Goal: Information Seeking & Learning: Learn about a topic

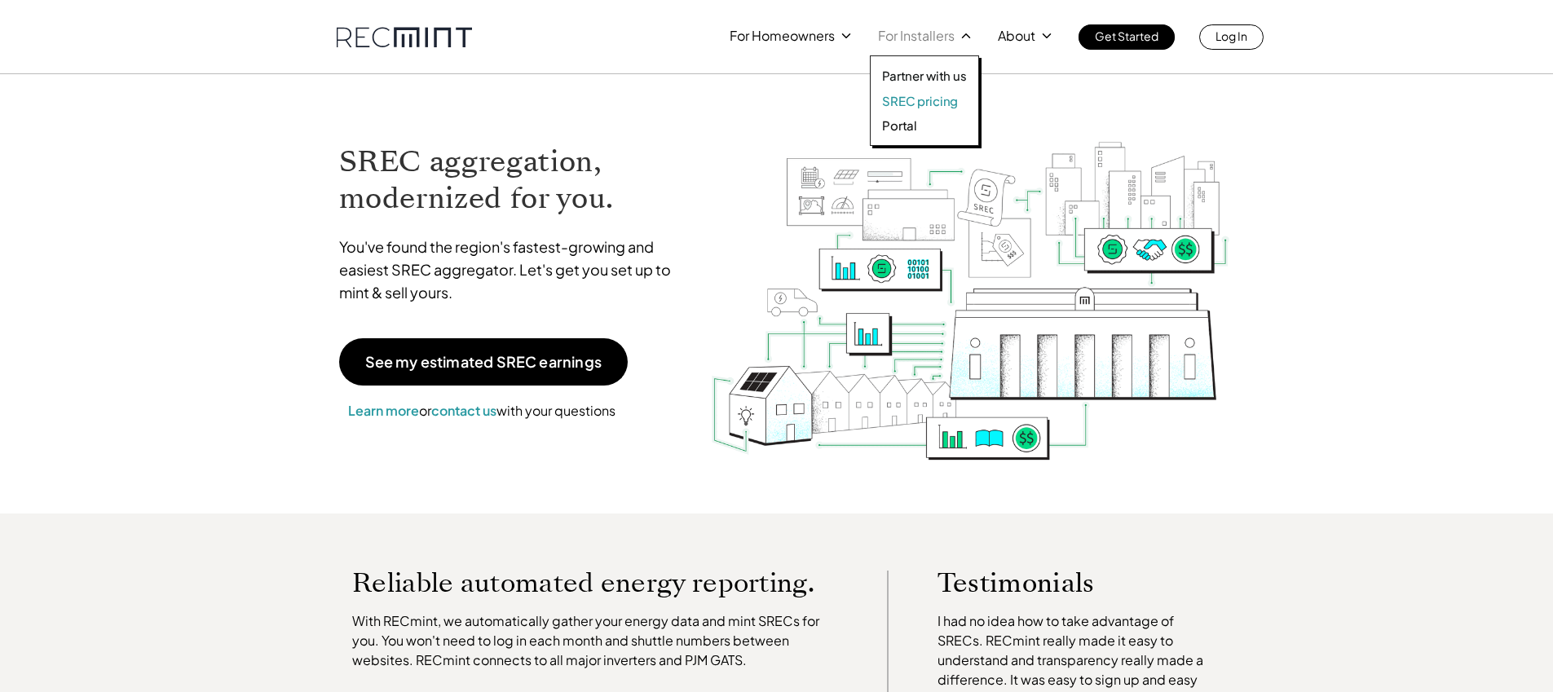
click at [923, 94] on p "SREC pricing" at bounding box center [920, 101] width 76 height 16
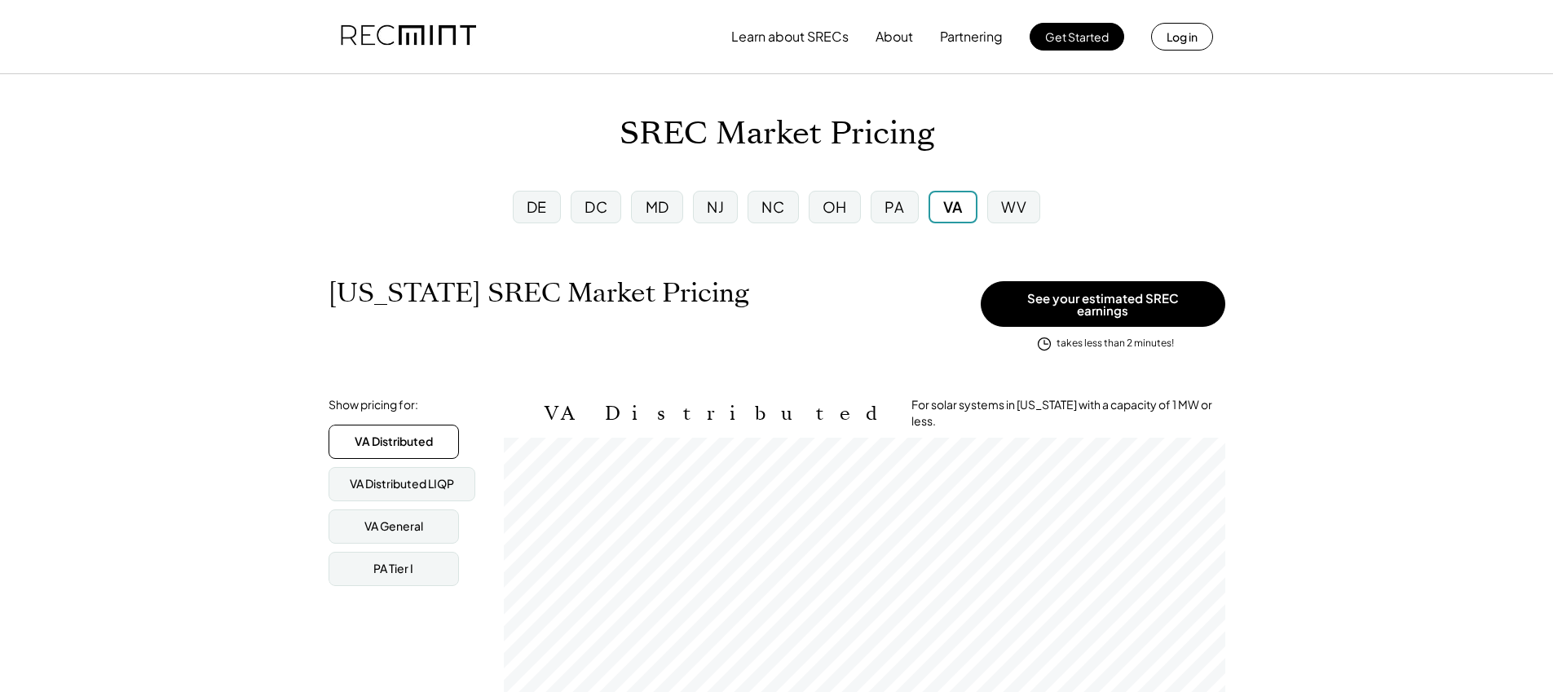
scroll to position [269, 721]
click at [1023, 205] on div "WV" at bounding box center [1013, 206] width 25 height 20
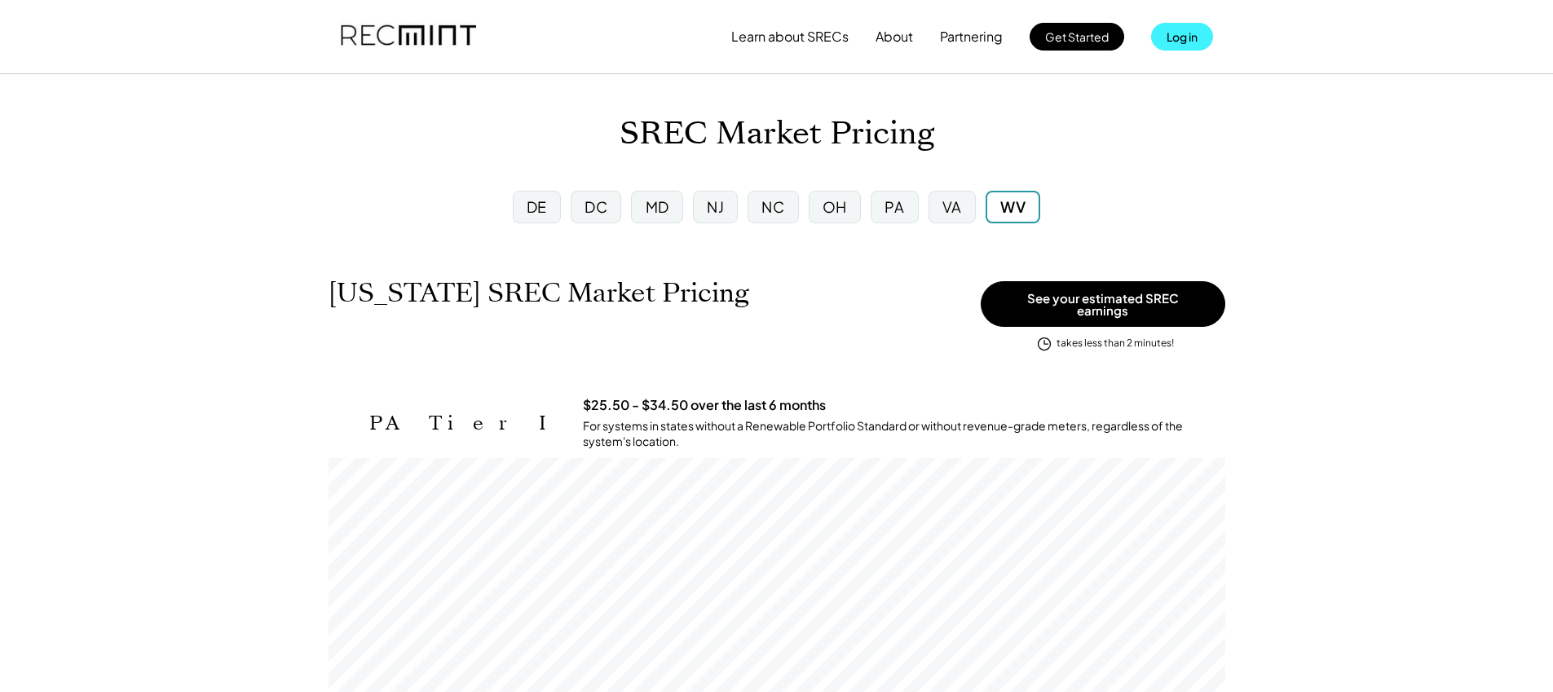
click at [1160, 45] on button "Log in" at bounding box center [1182, 37] width 62 height 28
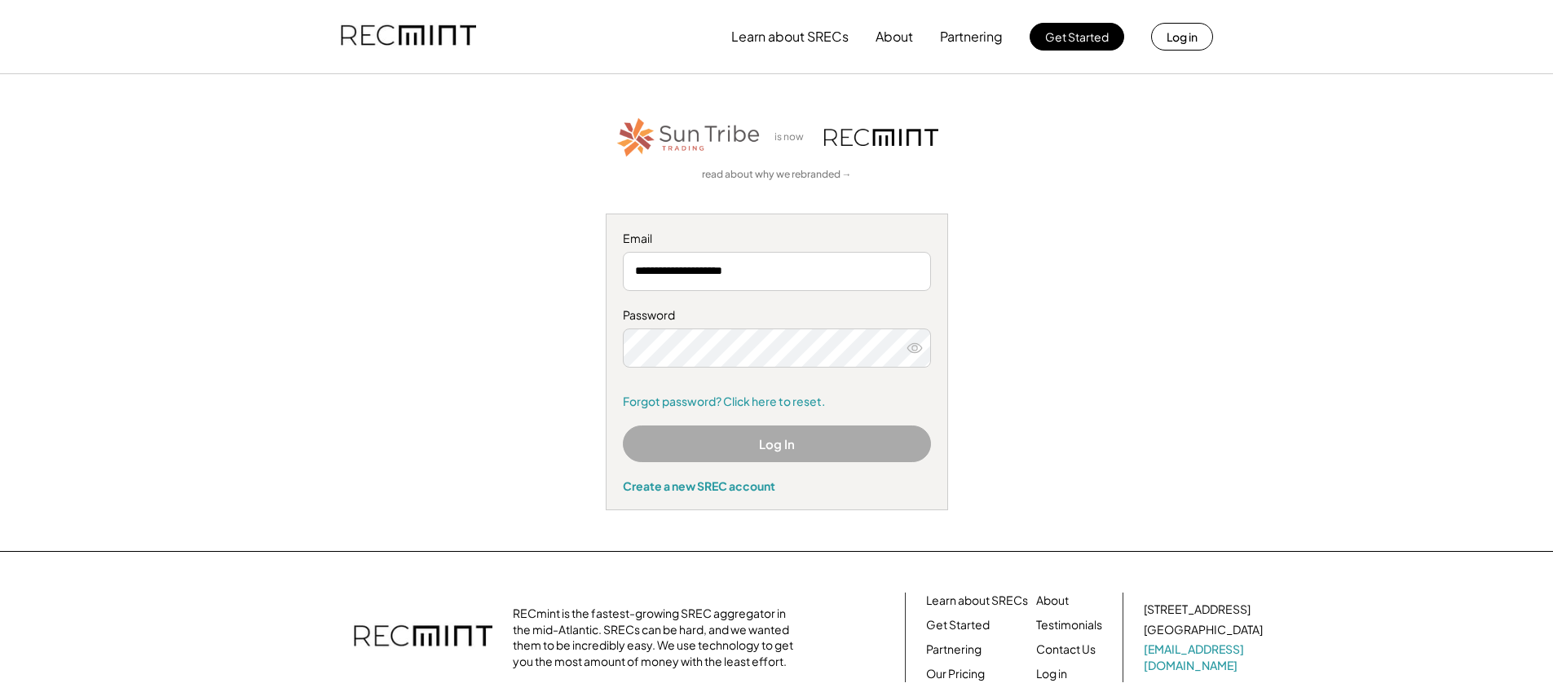
click at [696, 457] on button "Log In" at bounding box center [777, 443] width 308 height 37
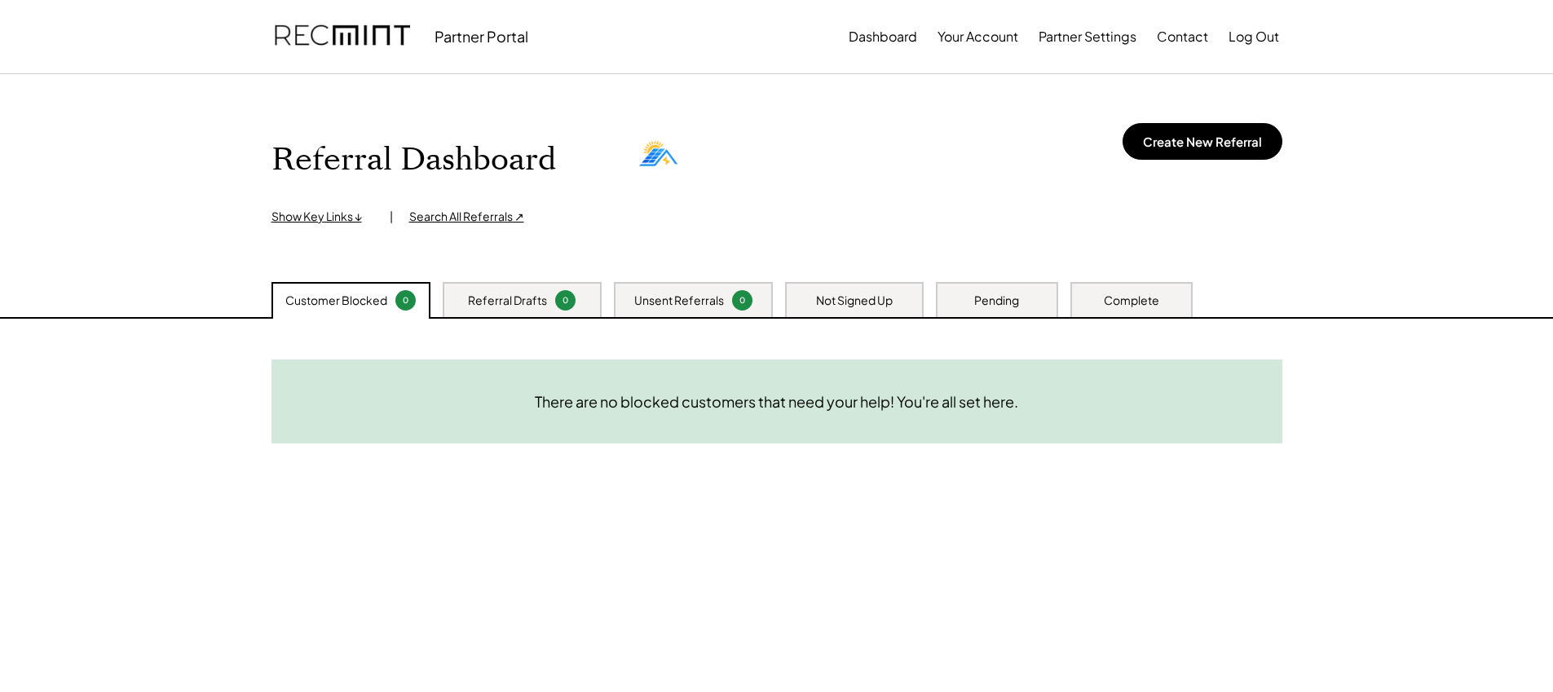
click at [1023, 305] on div "Pending" at bounding box center [997, 299] width 122 height 35
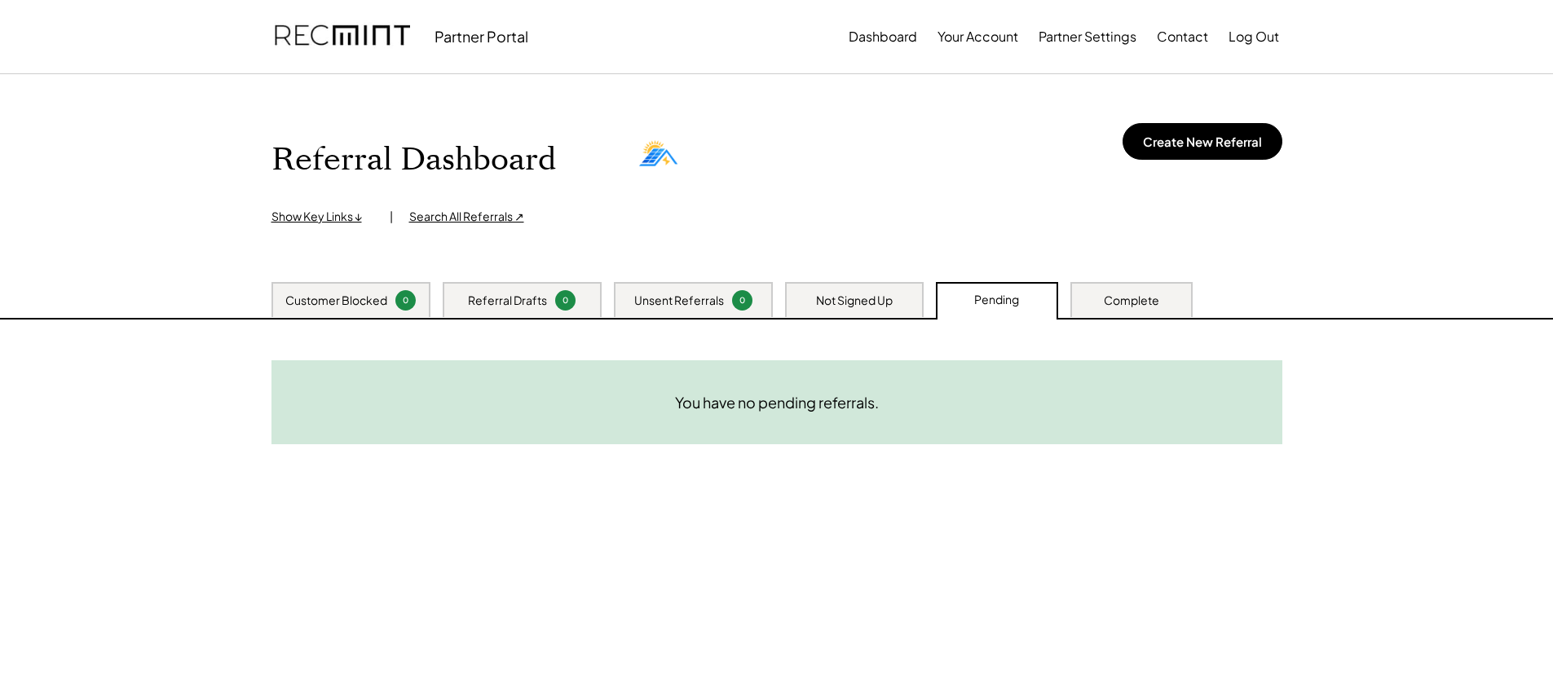
click at [859, 305] on div "Not Signed Up" at bounding box center [854, 301] width 77 height 16
